Goal: Contribute content: Contribute content

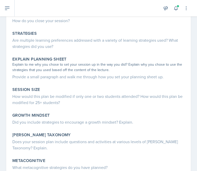
scroll to position [115, 0]
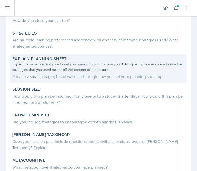
click at [73, 75] on div "Provide a small paragraph and walk me through how you set your planning sheet u…" at bounding box center [98, 76] width 172 height 6
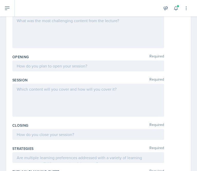
scroll to position [70, 0]
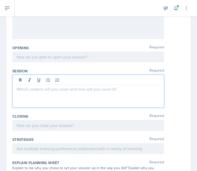
click at [42, 90] on p at bounding box center [88, 89] width 143 height 6
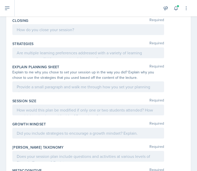
click at [38, 48] on div at bounding box center [88, 52] width 152 height 11
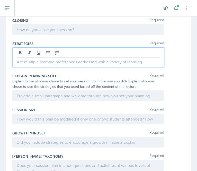
scroll to position [175, 0]
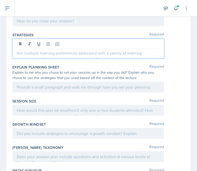
paste div
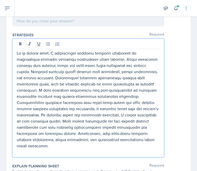
click at [51, 52] on p at bounding box center [88, 99] width 143 height 99
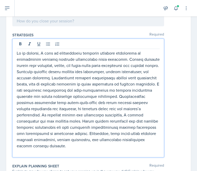
click at [82, 54] on p at bounding box center [88, 99] width 143 height 99
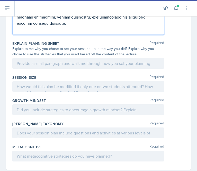
scroll to position [298, 0]
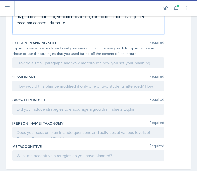
click at [22, 30] on p at bounding box center [88, 29] width 143 height 6
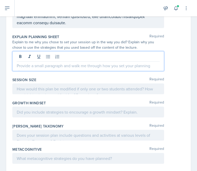
click at [74, 57] on div at bounding box center [88, 61] width 152 height 20
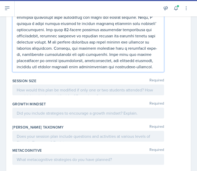
scroll to position [380, 0]
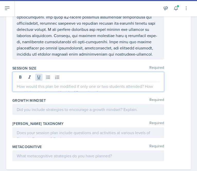
click at [35, 77] on div at bounding box center [88, 82] width 152 height 20
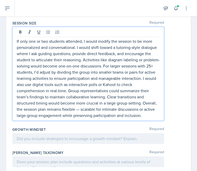
scroll to position [461, 0]
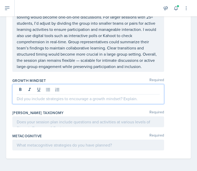
click at [33, 102] on div at bounding box center [88, 94] width 152 height 20
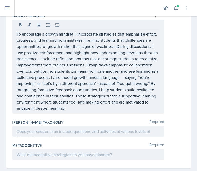
scroll to position [535, 0]
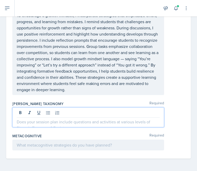
click at [29, 123] on p at bounding box center [88, 122] width 143 height 6
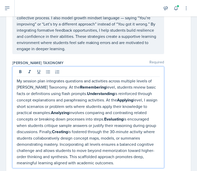
scroll to position [616, 0]
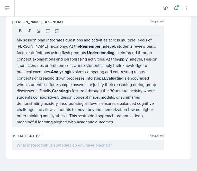
click at [46, 150] on div at bounding box center [88, 145] width 152 height 11
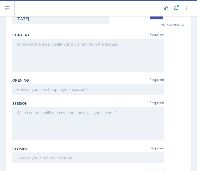
scroll to position [38, 0]
click at [50, 54] on div at bounding box center [88, 55] width 152 height 33
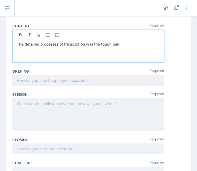
click at [72, 43] on p "The detailed processes of transciption was the tough part" at bounding box center [88, 44] width 143 height 6
click at [126, 44] on p "The detailed processes of transcription was the tough part" at bounding box center [88, 44] width 143 height 6
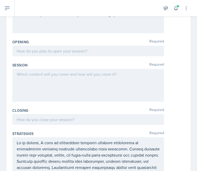
scroll to position [85, 0]
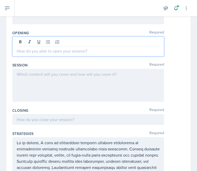
click at [38, 52] on p at bounding box center [88, 51] width 143 height 6
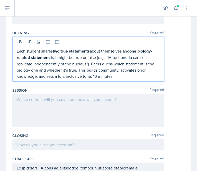
click at [93, 76] on p "Each student shares two true statements about themselves and one biology-relate…" at bounding box center [88, 63] width 143 height 31
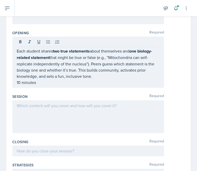
click at [51, 85] on div "Each student shares two true statements about themselves and one biology-relate…" at bounding box center [88, 62] width 152 height 51
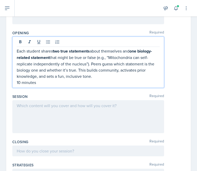
click at [51, 84] on p "10 minutes" at bounding box center [88, 82] width 143 height 6
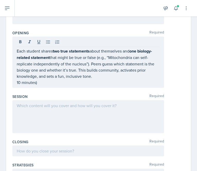
click at [16, 82] on div "Each student shares two true statements about themselves and one biology-relate…" at bounding box center [88, 62] width 152 height 51
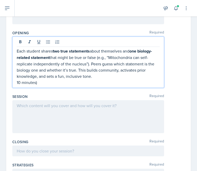
click at [18, 82] on p "10 minutes)" at bounding box center [88, 82] width 143 height 6
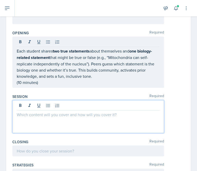
click at [38, 103] on div at bounding box center [88, 116] width 152 height 33
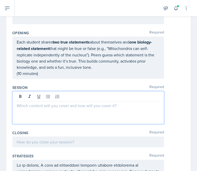
scroll to position [76, 0]
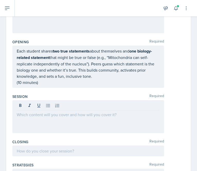
click at [85, 122] on div at bounding box center [88, 116] width 152 height 33
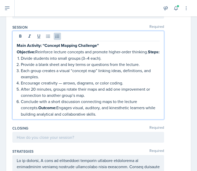
scroll to position [145, 0]
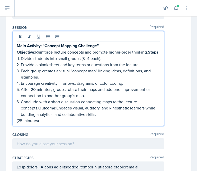
click at [58, 124] on p "(25 minutes)" at bounding box center [88, 120] width 143 height 6
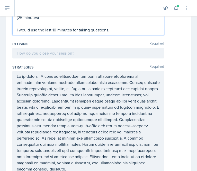
scroll to position [248, 0]
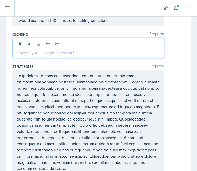
click at [83, 56] on p at bounding box center [88, 52] width 143 height 6
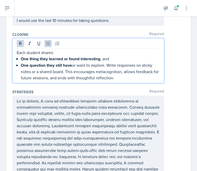
drag, startPoint x: 124, startPoint y: 84, endPoint x: 102, endPoint y: 64, distance: 29.3
click at [102, 64] on ul "One thing they learned or found interesting , and One question they still have …" at bounding box center [90, 68] width 139 height 25
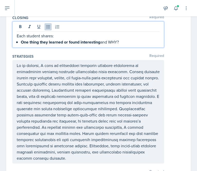
scroll to position [266, 0]
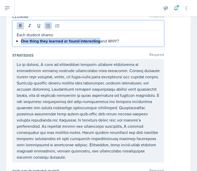
drag, startPoint x: 101, startPoint y: 47, endPoint x: 19, endPoint y: 47, distance: 82.1
click at [19, 44] on div "Each student shares: One thing they learned or found interesting and WHY?" at bounding box center [88, 38] width 143 height 13
click at [21, 28] on icon at bounding box center [20, 25] width 5 height 5
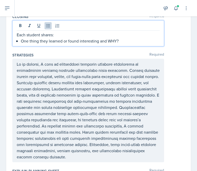
click at [116, 44] on p "One thing they learned or found interesting and WHY?" at bounding box center [90, 41] width 139 height 6
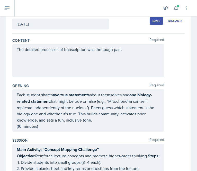
scroll to position [0, 0]
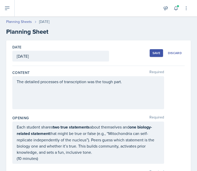
click at [156, 54] on div "Save" at bounding box center [157, 53] width 8 height 4
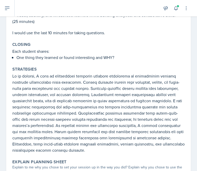
scroll to position [181, 0]
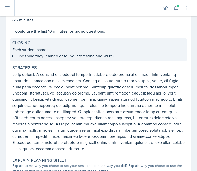
click at [112, 53] on p "Each student shares:" at bounding box center [98, 50] width 172 height 6
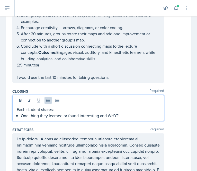
click at [119, 111] on div "Each student shares: One thing they learned or found interesting and WHY?" at bounding box center [88, 112] width 143 height 12
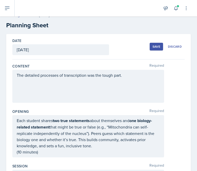
scroll to position [0, 0]
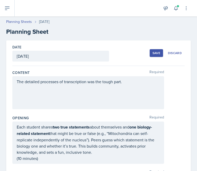
click at [150, 51] on button "Save" at bounding box center [156, 53] width 13 height 8
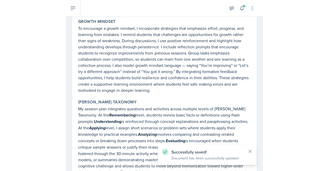
scroll to position [634, 0]
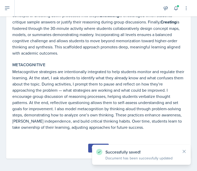
click at [88, 149] on button "Submit" at bounding box center [98, 148] width 20 height 9
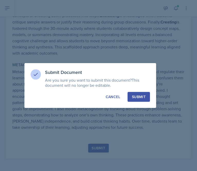
click at [142, 97] on div "Submit" at bounding box center [139, 96] width 14 height 5
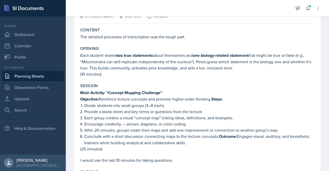
scroll to position [42, 0]
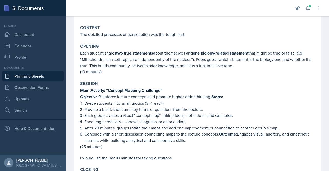
click at [36, 77] on link "Planning Sheets" at bounding box center [33, 76] width 62 height 10
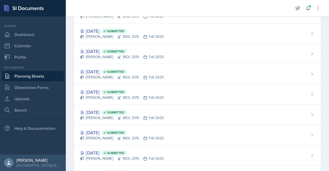
scroll to position [110, 0]
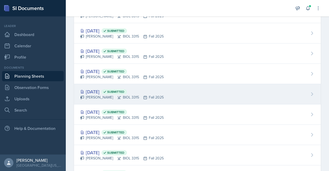
click at [168, 96] on div "[DATE] Submitted [PERSON_NAME] BIOL 3315 Fall 2025" at bounding box center [197, 94] width 247 height 20
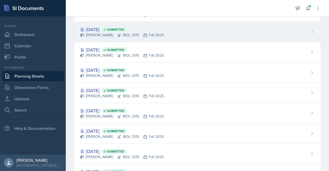
scroll to position [52, 0]
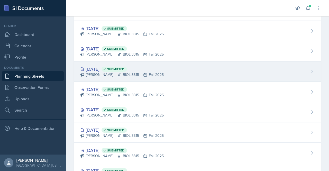
click at [172, 71] on div "[DATE] Submitted [PERSON_NAME] BIOL 3315 Fall 2025" at bounding box center [197, 72] width 247 height 20
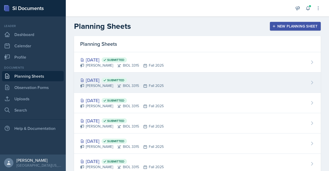
click at [159, 85] on div "[DATE] Submitted [PERSON_NAME] BIOL 3315 Fall 2025" at bounding box center [197, 83] width 247 height 20
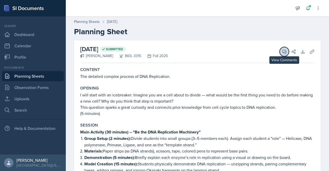
click at [197, 53] on icon at bounding box center [284, 51] width 5 height 5
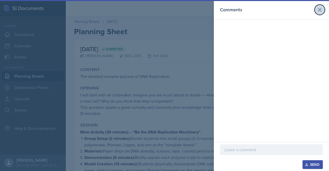
click at [197, 12] on icon at bounding box center [320, 10] width 6 height 6
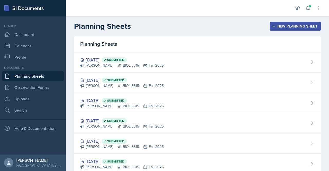
scroll to position [6, 0]
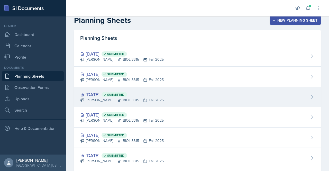
click at [145, 102] on div "[PERSON_NAME] BIOL 3315 Fall 2025" at bounding box center [122, 100] width 84 height 5
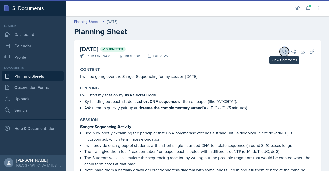
click at [197, 50] on icon at bounding box center [284, 51] width 5 height 5
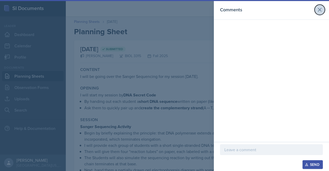
click at [197, 11] on icon at bounding box center [320, 9] width 3 height 3
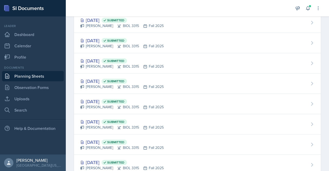
scroll to position [60, 0]
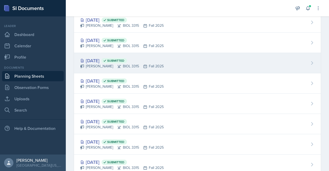
click at [177, 66] on div "[DATE] Submitted [PERSON_NAME] BIOL 3315 Fall 2025" at bounding box center [197, 63] width 247 height 20
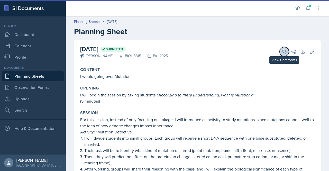
click at [197, 52] on icon at bounding box center [284, 51] width 5 height 5
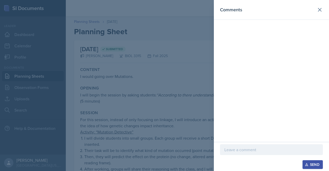
click at [197, 15] on header "Comments" at bounding box center [271, 10] width 115 height 20
click at [197, 14] on button at bounding box center [320, 10] width 10 height 10
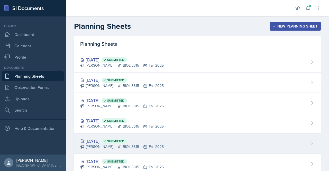
click at [104, 148] on div "[PERSON_NAME] BIOL 3315 Fall 2025" at bounding box center [122, 146] width 84 height 5
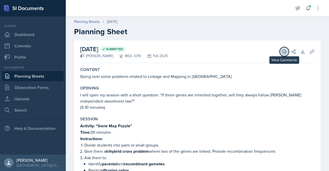
click at [197, 51] on span at bounding box center [286, 50] width 3 height 3
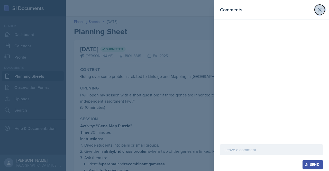
click at [197, 11] on icon at bounding box center [320, 10] width 6 height 6
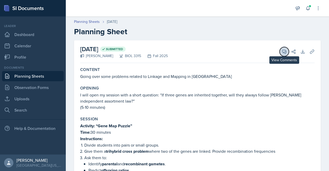
click at [197, 54] on button "View Comments" at bounding box center [284, 51] width 9 height 9
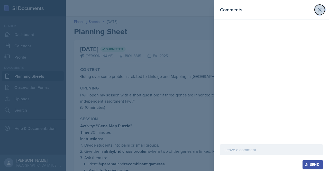
click at [197, 11] on icon at bounding box center [320, 10] width 6 height 6
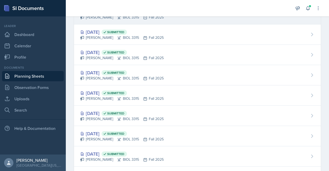
scroll to position [69, 0]
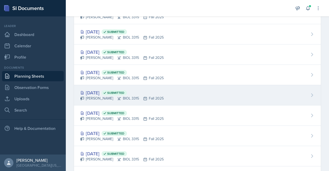
click at [97, 90] on div "[DATE] Submitted" at bounding box center [122, 92] width 84 height 7
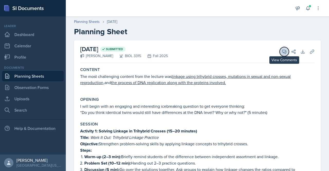
click at [197, 53] on icon at bounding box center [285, 52] width 4 height 4
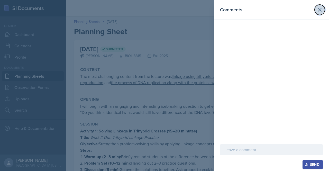
click at [197, 13] on button at bounding box center [320, 10] width 10 height 10
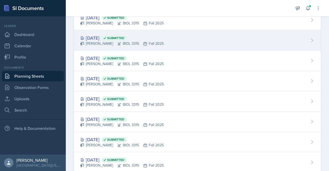
scroll to position [66, 0]
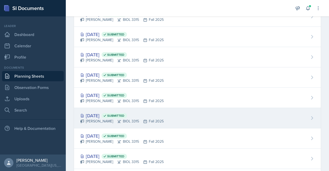
click at [104, 116] on div "[DATE] Submitted" at bounding box center [122, 115] width 84 height 7
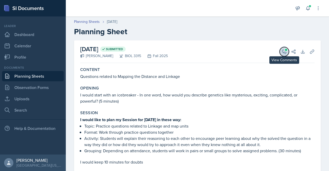
click at [197, 50] on icon at bounding box center [284, 51] width 5 height 5
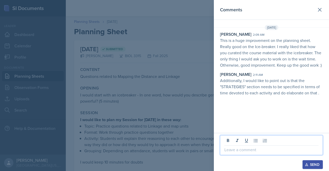
click at [197, 147] on p at bounding box center [272, 150] width 94 height 6
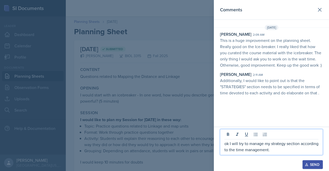
click at [197, 143] on p "ok I will try to manage my strategy section according to the time management." at bounding box center [272, 147] width 94 height 12
click at [197, 152] on p "okay. I will try to manage my strategy section according to the time management." at bounding box center [272, 147] width 94 height 12
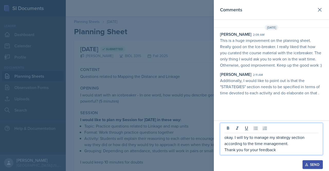
click at [197, 145] on p "okay. I will try to manage my strategy section according to the time management." at bounding box center [272, 140] width 94 height 12
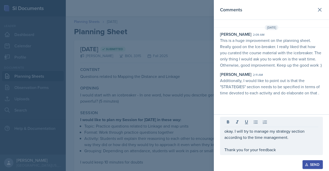
click at [197, 161] on button "Send" at bounding box center [313, 164] width 20 height 9
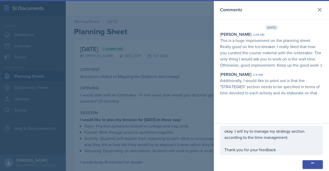
scroll to position [15, 0]
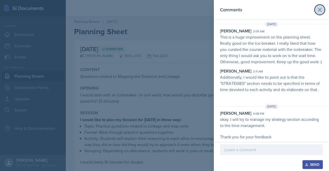
click at [197, 11] on icon at bounding box center [320, 10] width 6 height 6
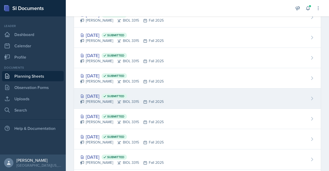
scroll to position [126, 0]
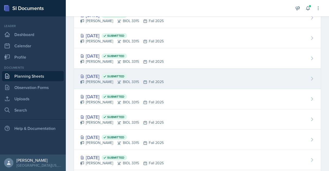
click at [101, 74] on div "[DATE] Submitted" at bounding box center [122, 76] width 84 height 7
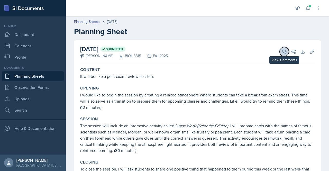
click at [197, 52] on button "View Comments" at bounding box center [284, 51] width 9 height 9
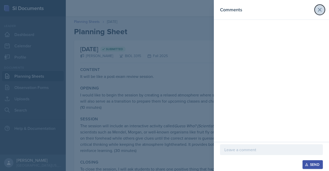
click at [197, 8] on icon at bounding box center [320, 9] width 3 height 3
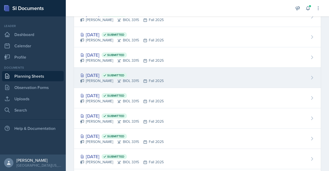
scroll to position [143, 0]
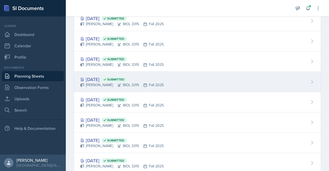
click at [102, 75] on div "[DATE] Submitted [PERSON_NAME] BIOL 3315 Fall 2025" at bounding box center [197, 82] width 247 height 20
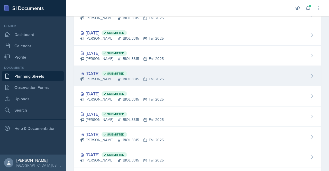
scroll to position [189, 0]
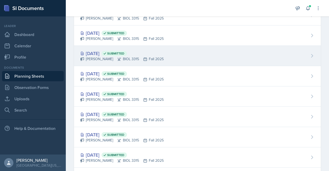
click at [91, 48] on div "[DATE] Submitted [PERSON_NAME] BIOL 3315 Fall 2025" at bounding box center [197, 56] width 247 height 20
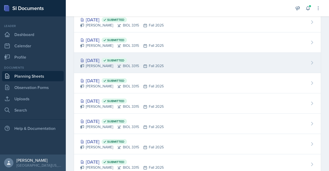
scroll to position [222, 0]
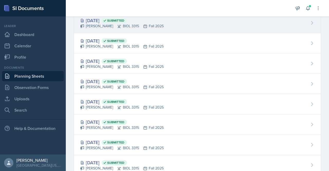
click at [117, 25] on icon at bounding box center [119, 26] width 4 height 4
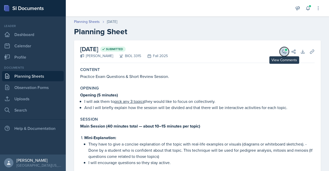
click at [197, 53] on icon at bounding box center [284, 51] width 5 height 5
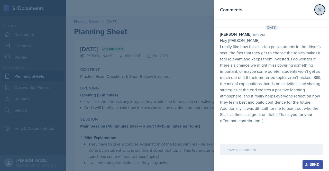
click at [197, 8] on icon at bounding box center [320, 10] width 6 height 6
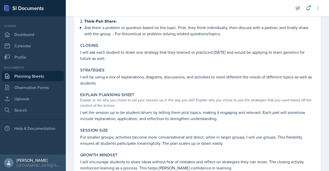
scroll to position [209, 0]
